Goal: Information Seeking & Learning: Learn about a topic

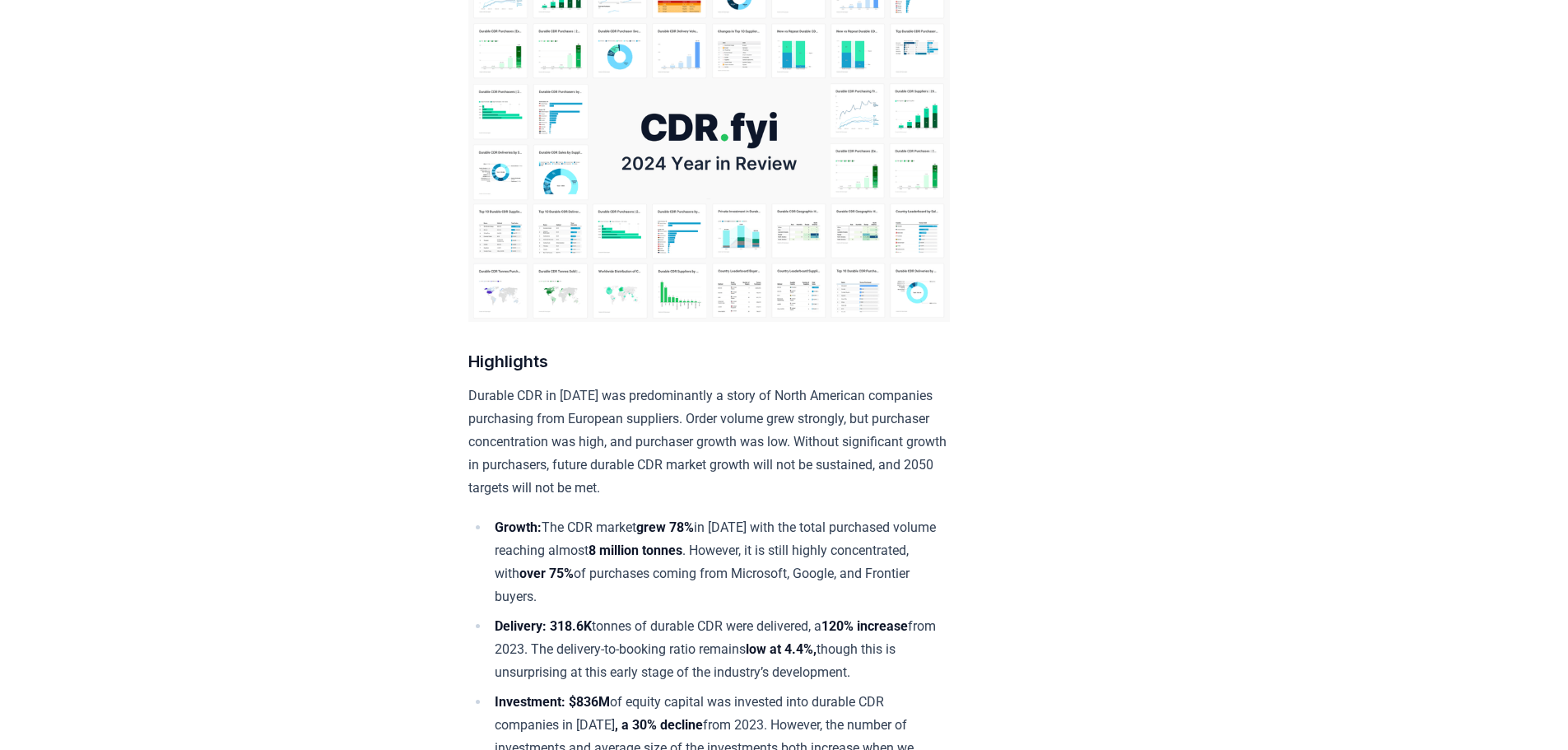
click at [632, 153] on img at bounding box center [709, 141] width 482 height 361
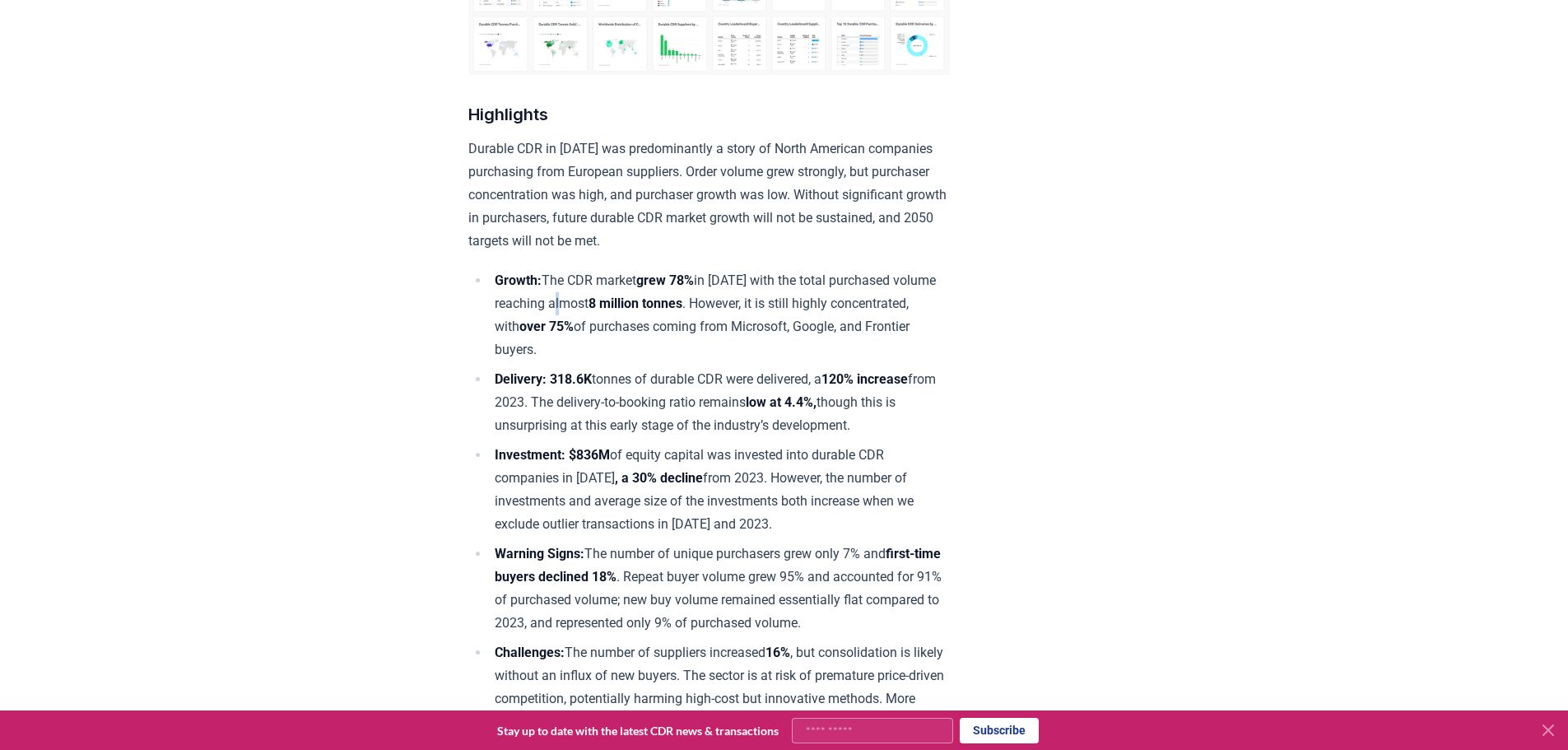
click at [612, 202] on li "Growth: The CDR market grew 78% in [DATE] with the total purchased volume reach…" at bounding box center [720, 315] width 460 height 92
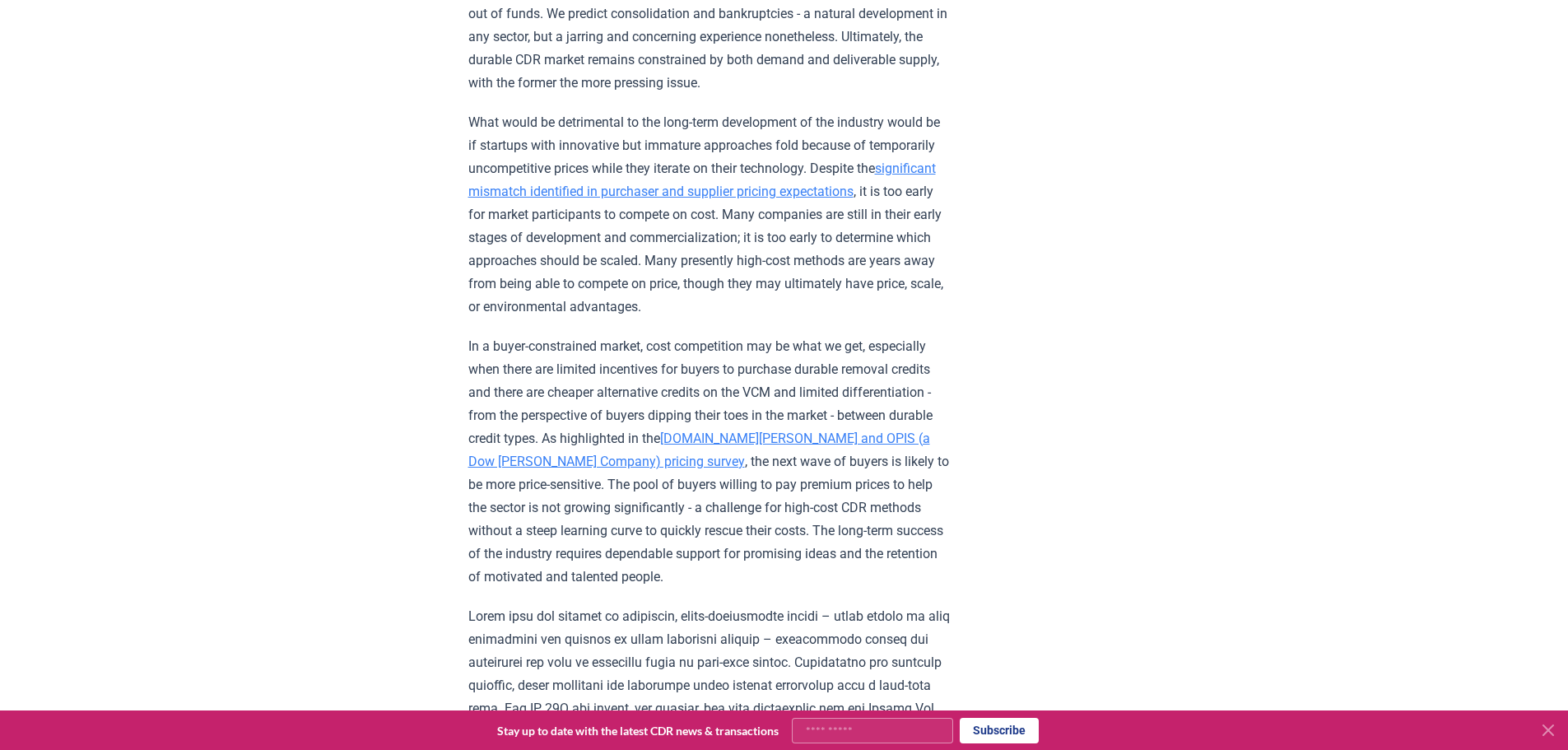
scroll to position [1811, 0]
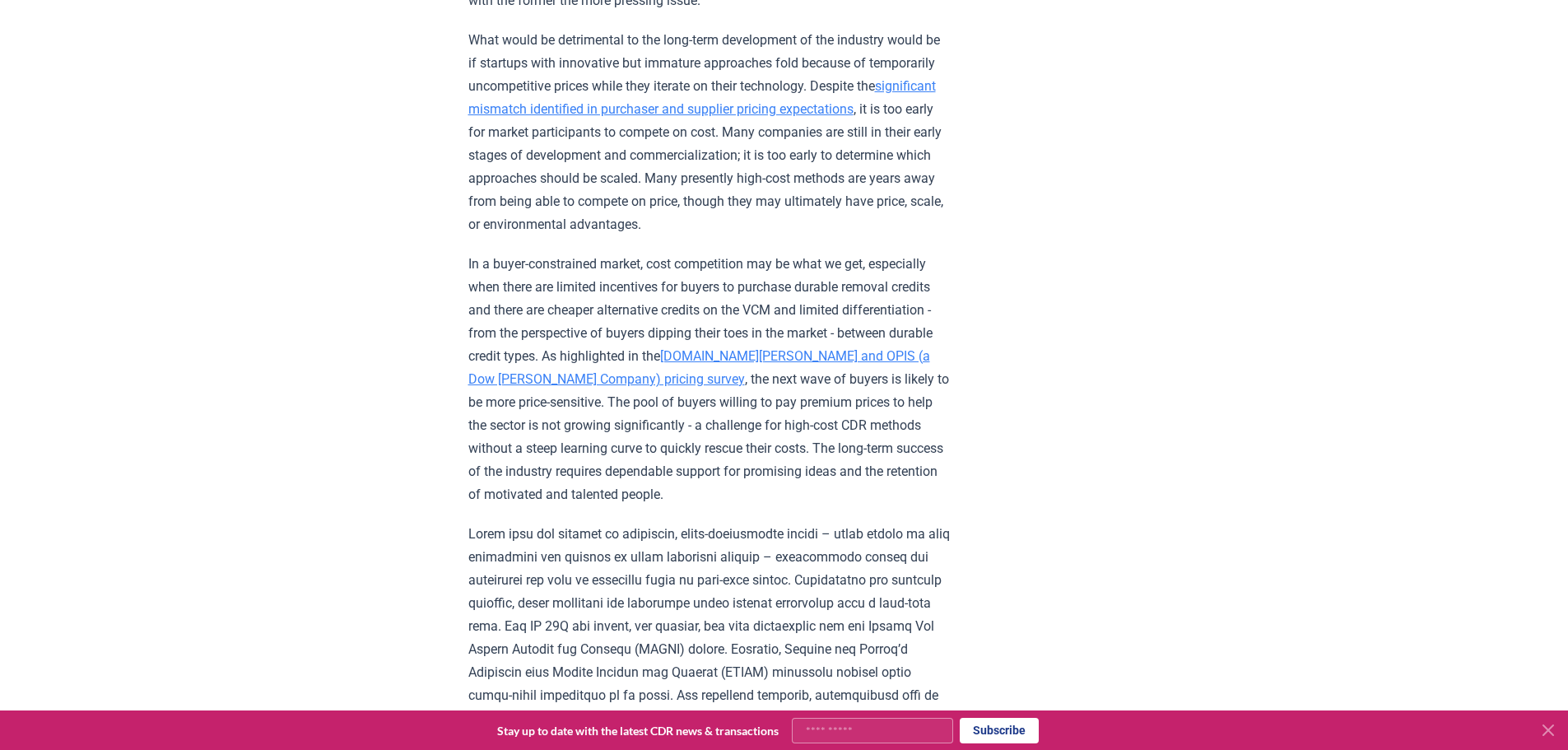
click at [632, 99] on link "significant mismatch identified in purchaser and supplier pricing expectations" at bounding box center [701, 98] width 467 height 39
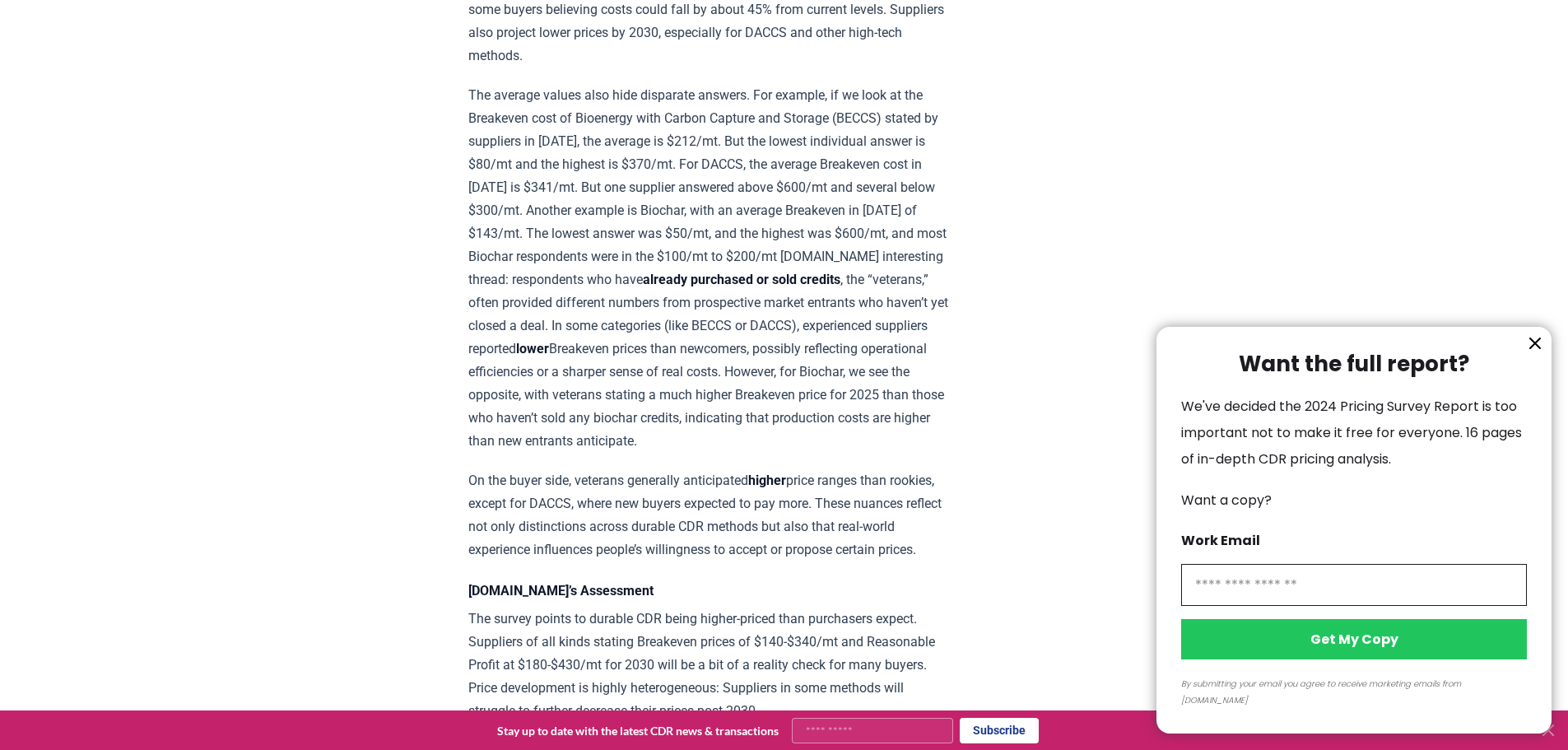
scroll to position [1728, 0]
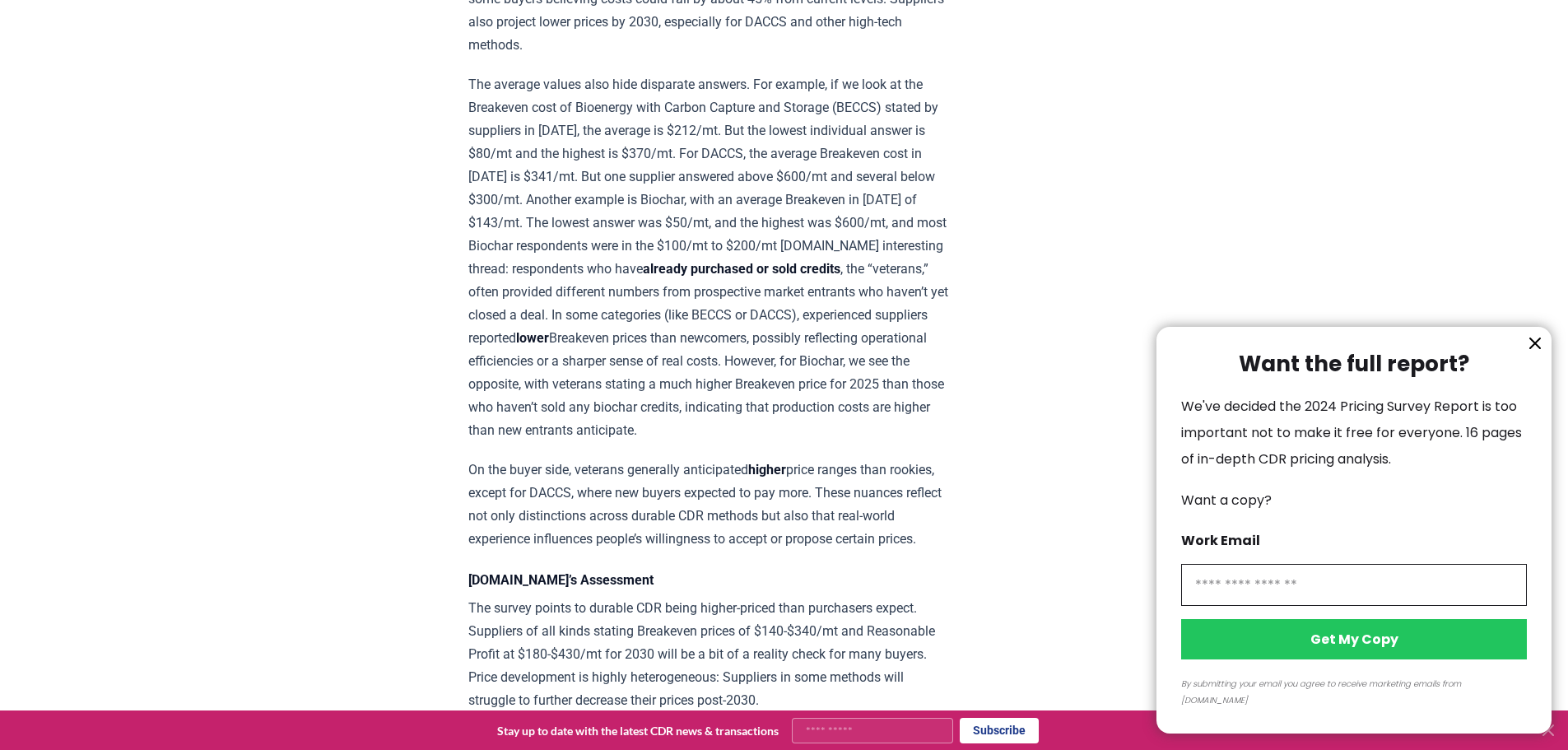
click at [1084, 194] on div at bounding box center [784, 375] width 1568 height 750
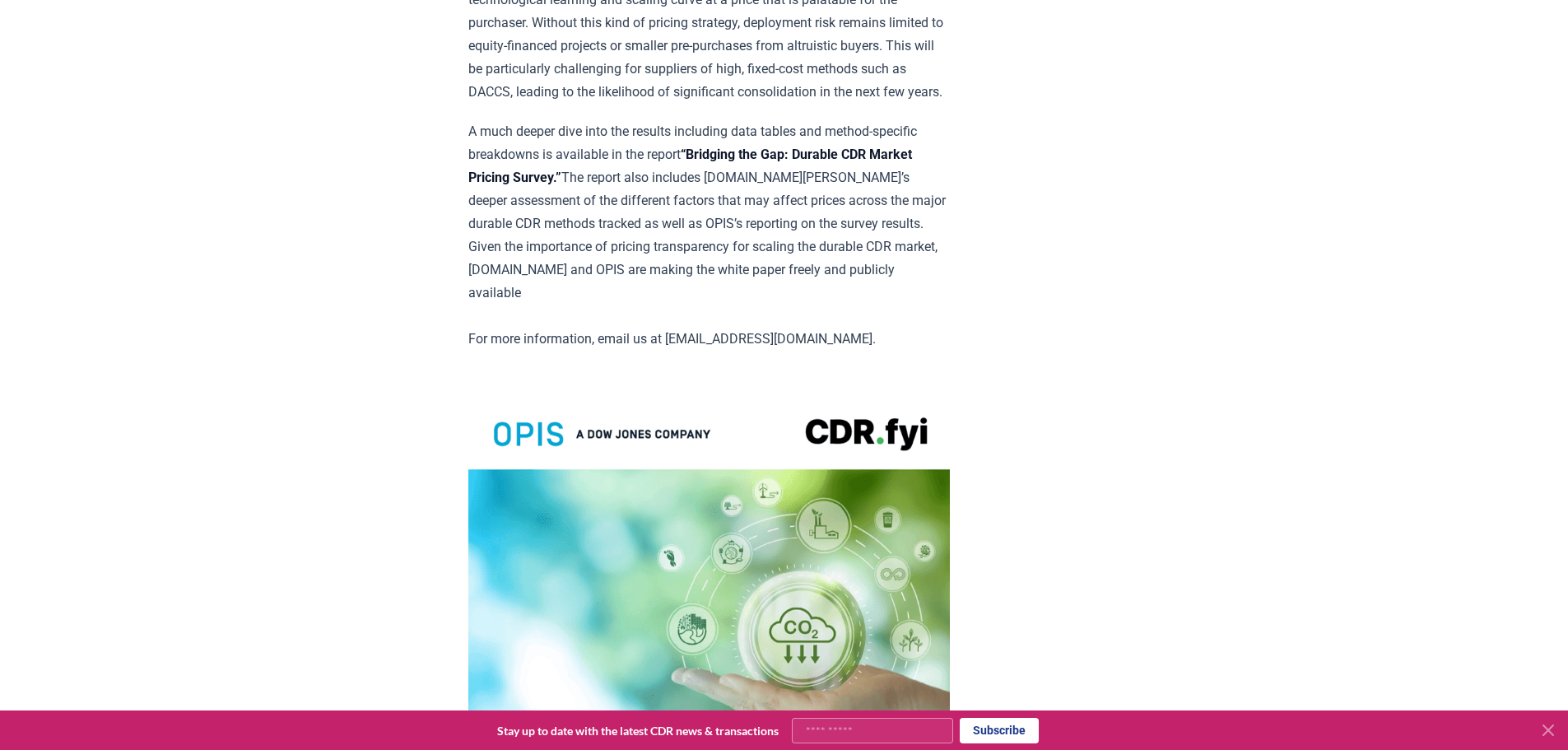
scroll to position [2962, 0]
